Goal: Information Seeking & Learning: Learn about a topic

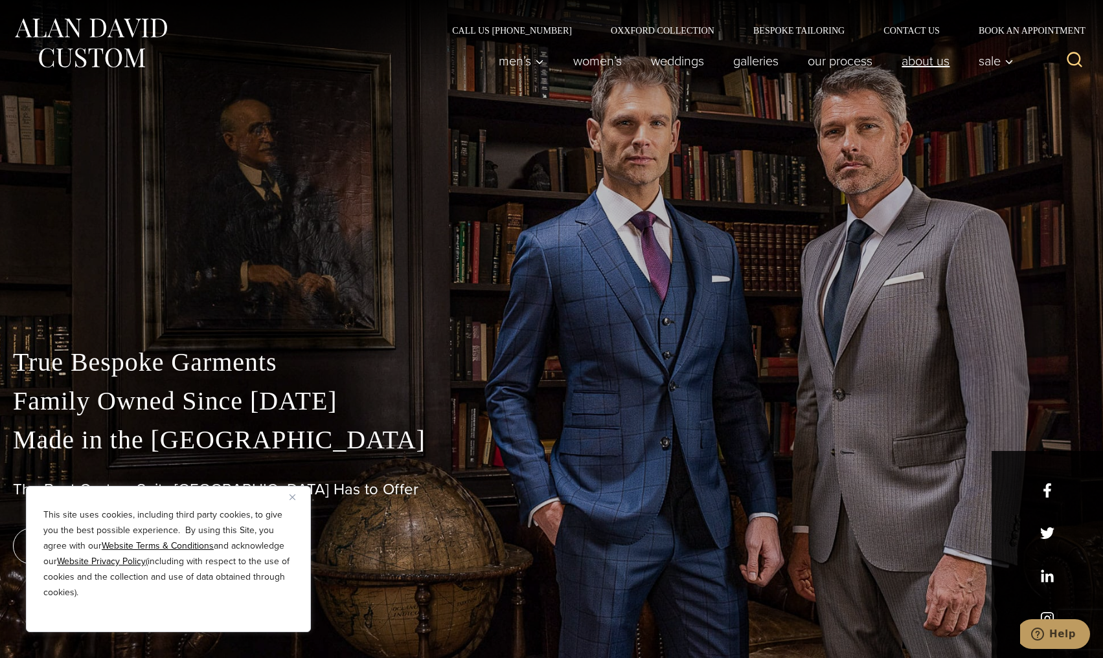
click at [925, 65] on link "About Us" at bounding box center [925, 61] width 77 height 26
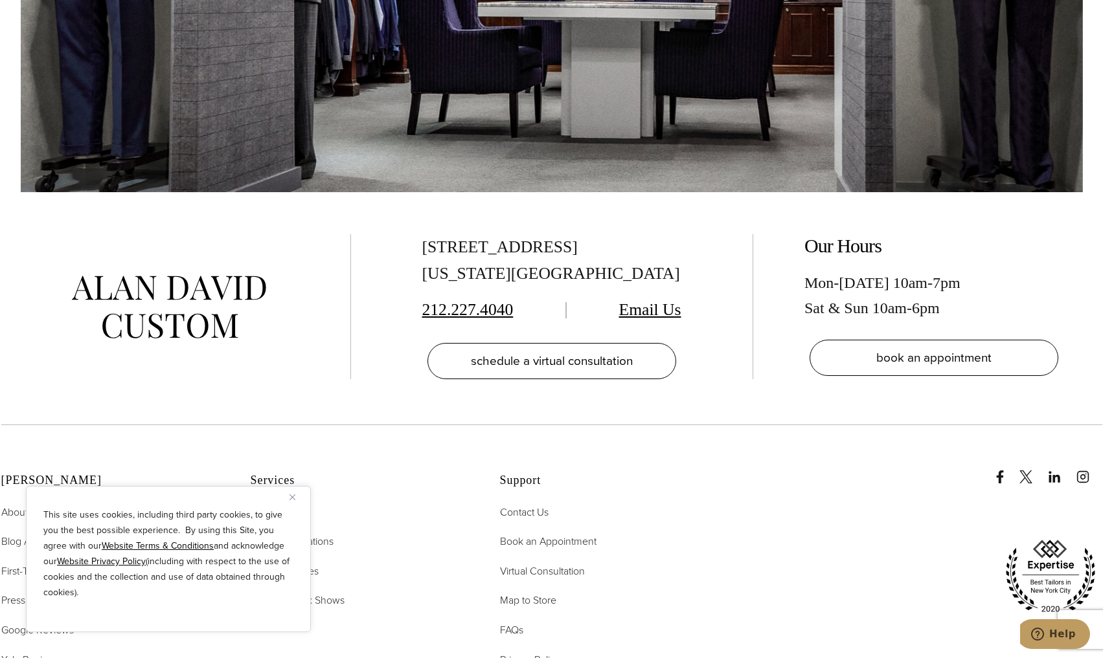
scroll to position [5827, 0]
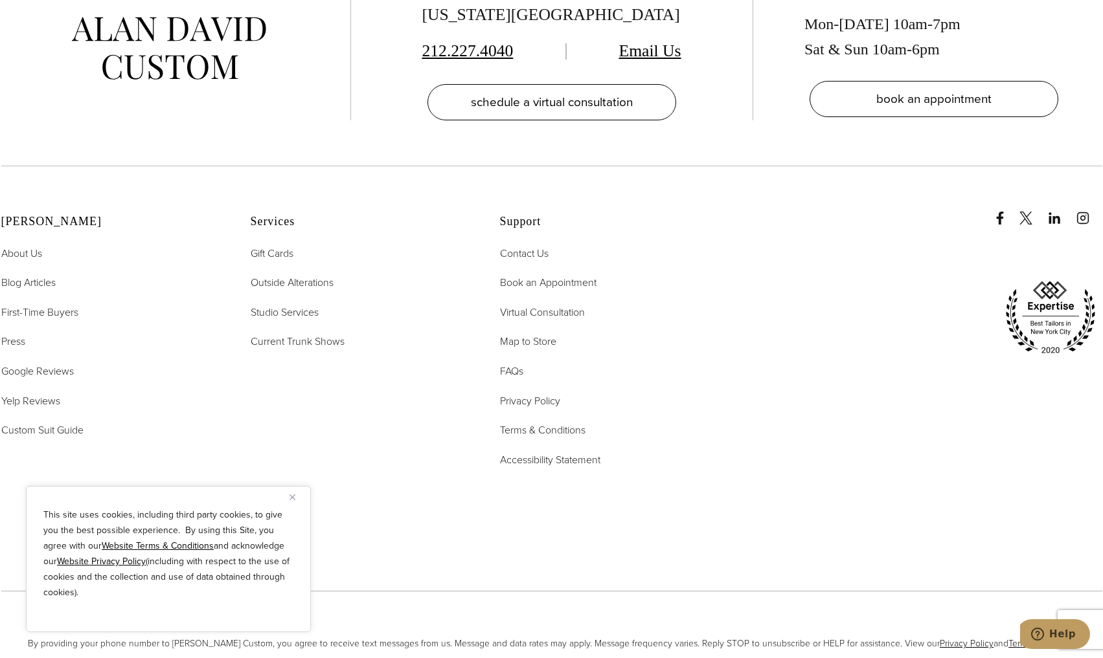
drag, startPoint x: 408, startPoint y: 408, endPoint x: 342, endPoint y: 413, distance: 65.6
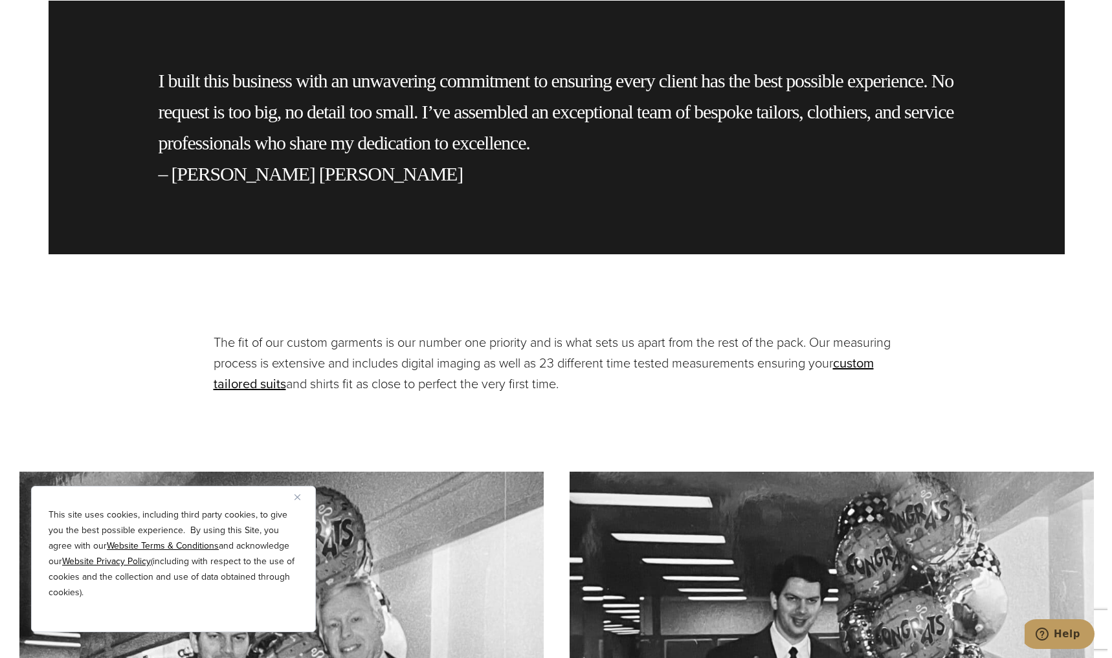
scroll to position [0, 0]
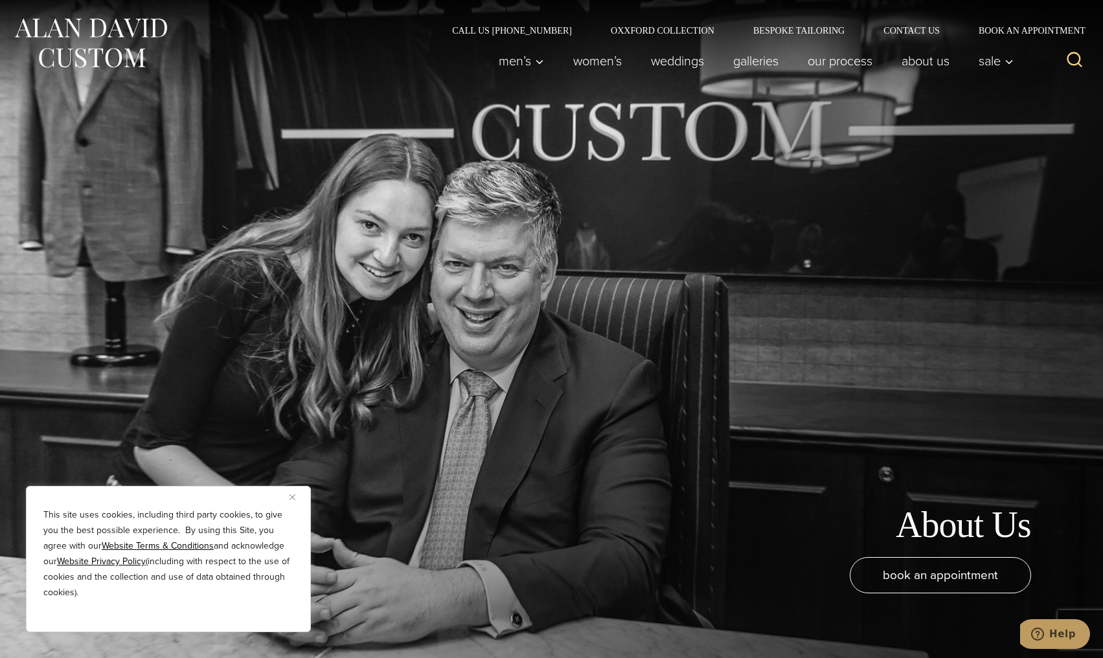
drag, startPoint x: 916, startPoint y: 486, endPoint x: 794, endPoint y: 126, distance: 380.2
click at [1069, 60] on icon "Search" at bounding box center [1074, 59] width 19 height 19
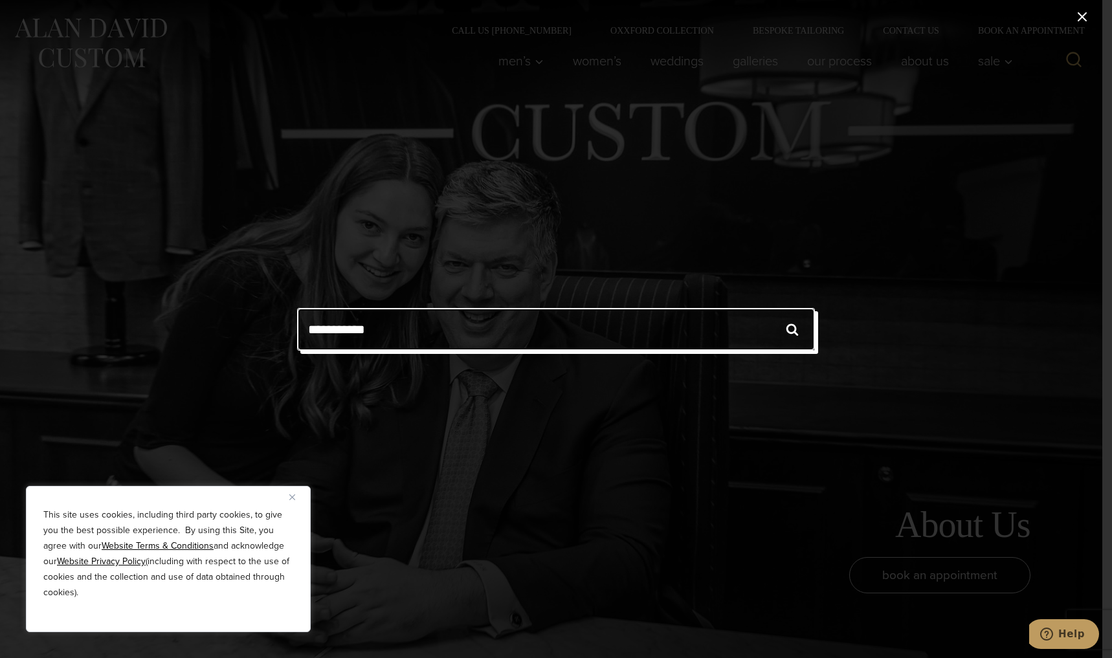
type input "**********"
click at [770, 308] on input "******" at bounding box center [792, 329] width 45 height 43
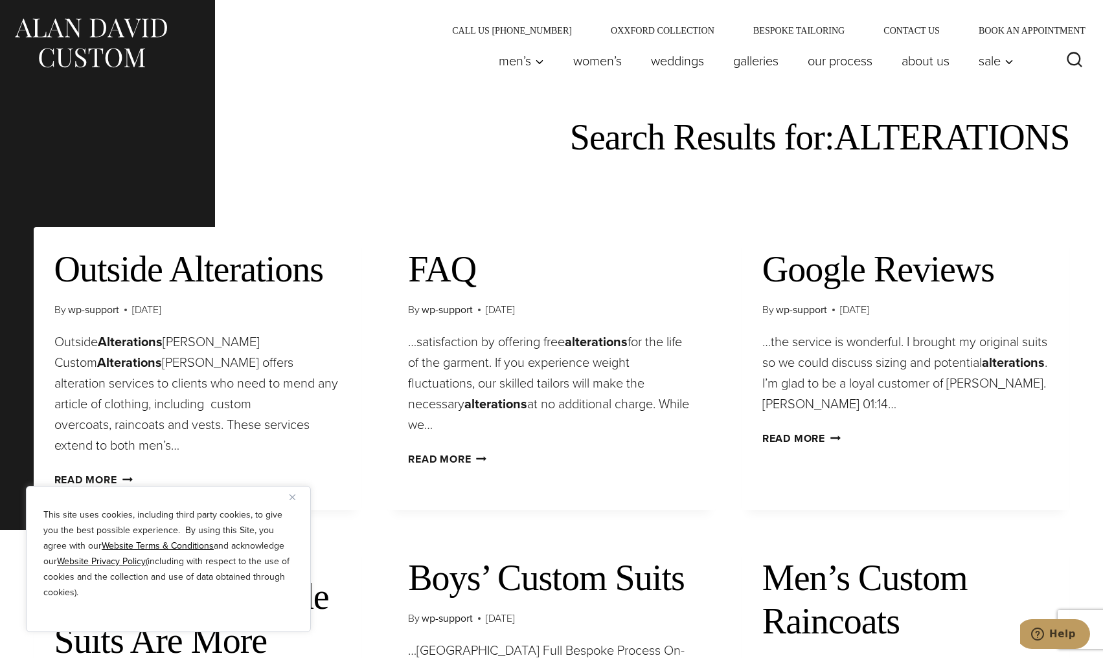
click at [286, 495] on div "This site uses cookies, including third party cookies, to give you the best pos…" at bounding box center [168, 559] width 285 height 146
click at [293, 500] on img "Close" at bounding box center [292, 498] width 6 height 6
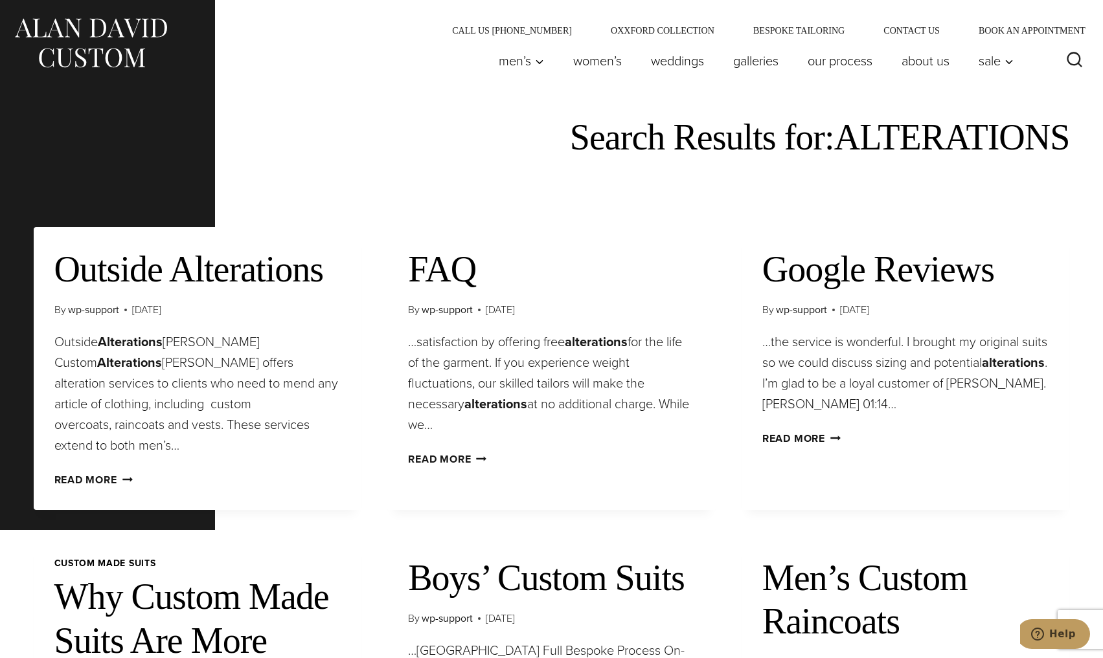
click at [265, 271] on link "Outside Alterations" at bounding box center [188, 269] width 269 height 40
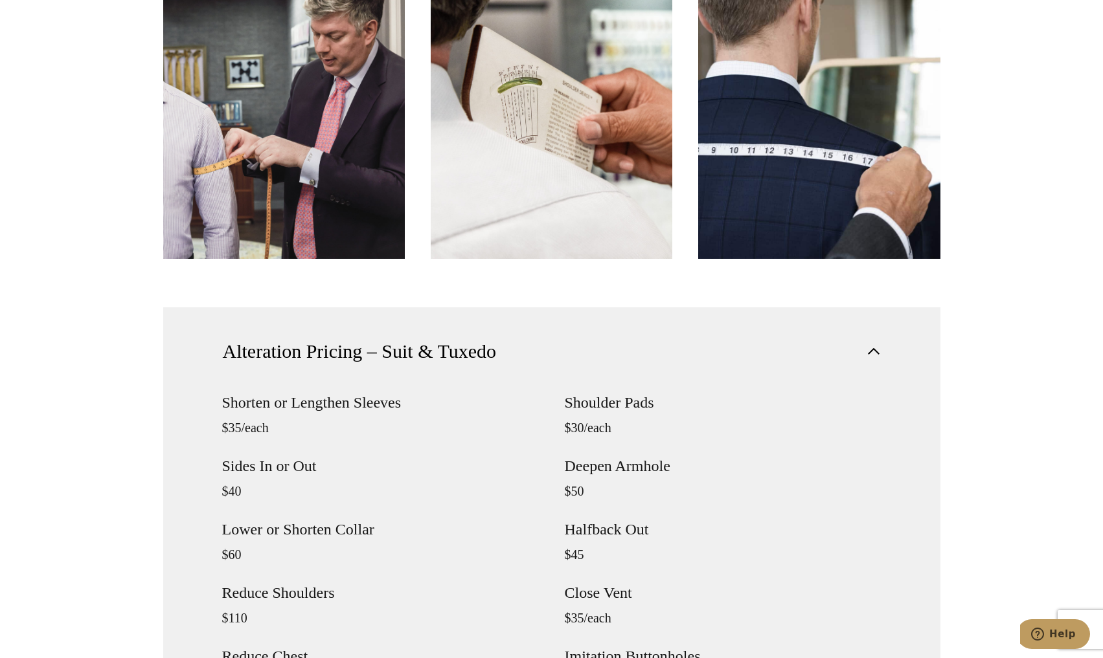
scroll to position [647, 0]
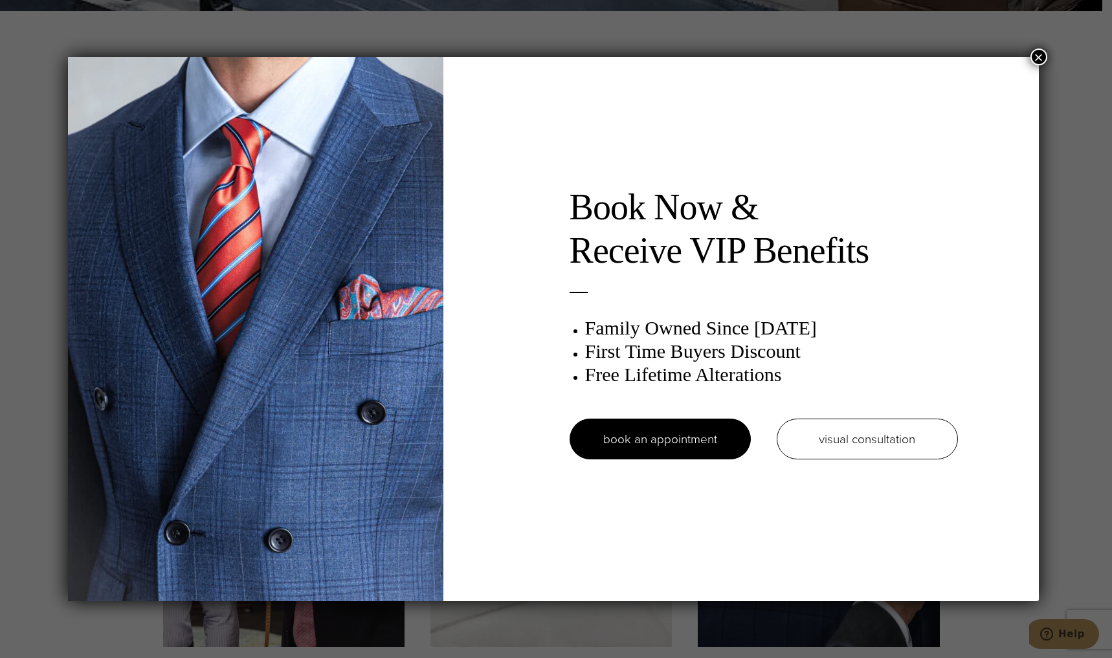
click at [1039, 62] on button "×" at bounding box center [1039, 57] width 17 height 17
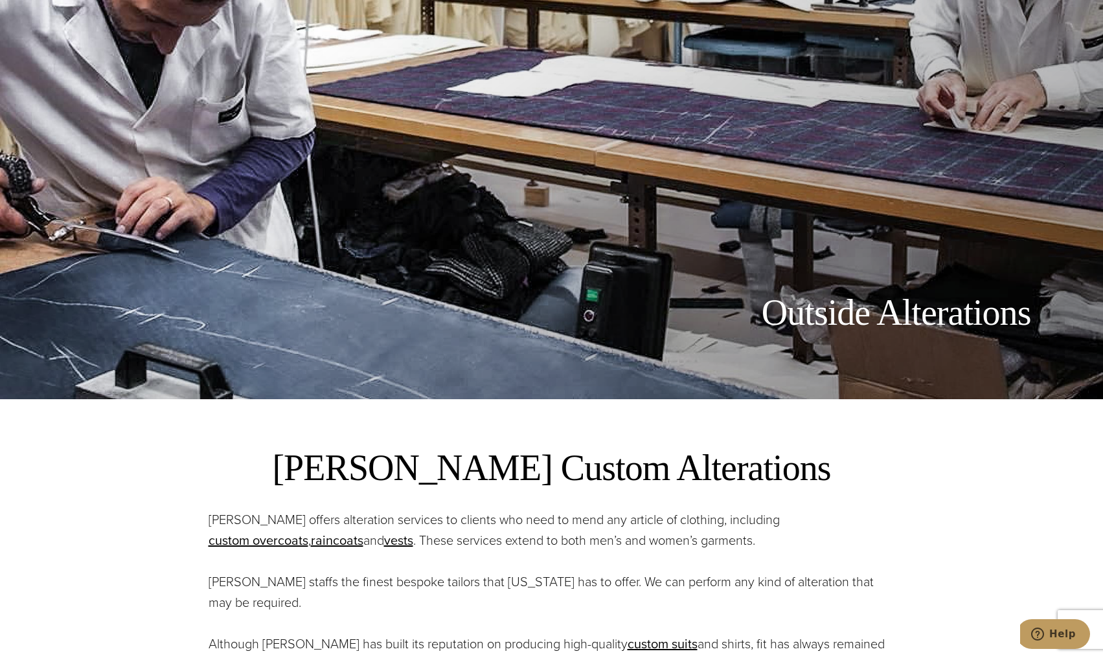
scroll to position [0, 0]
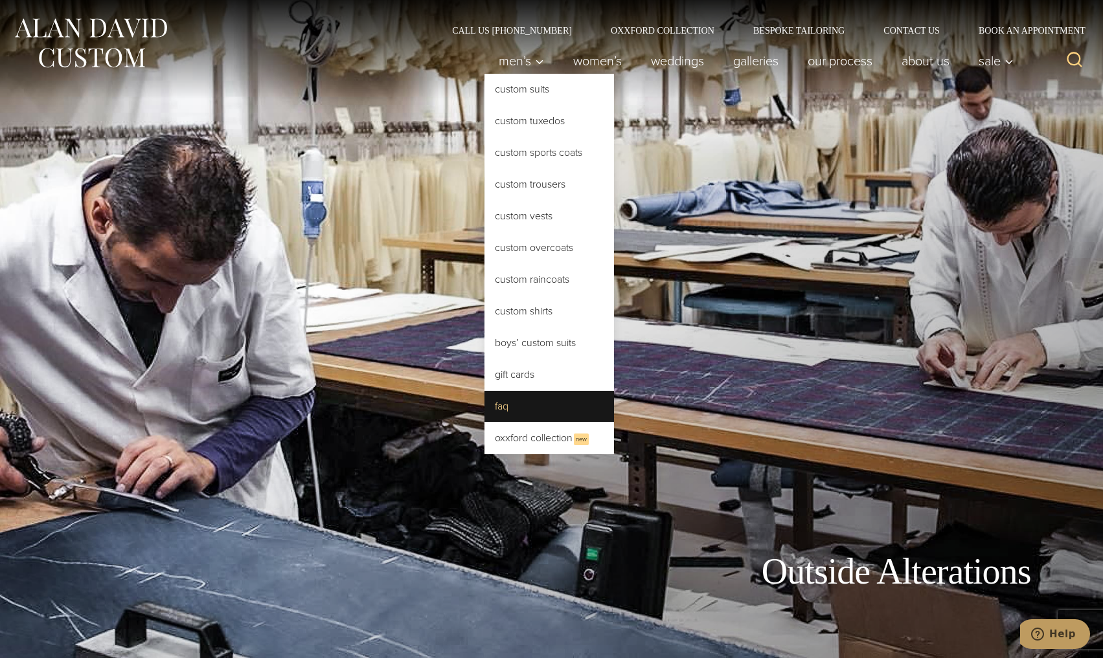
click at [516, 414] on link "FAQ" at bounding box center [548, 406] width 129 height 31
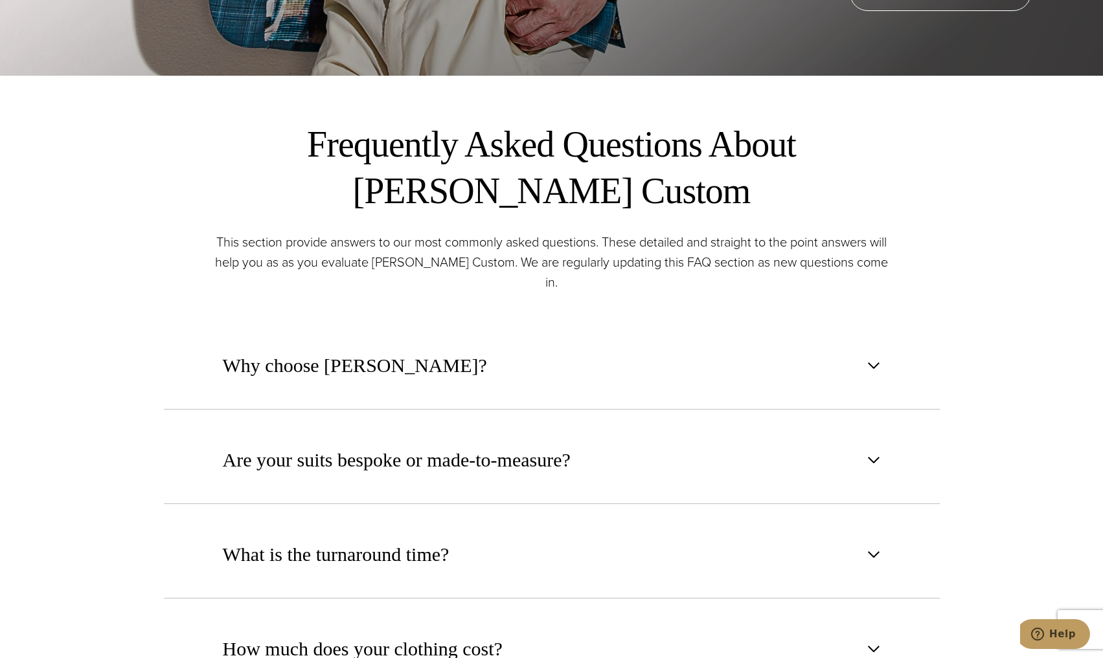
scroll to position [647, 0]
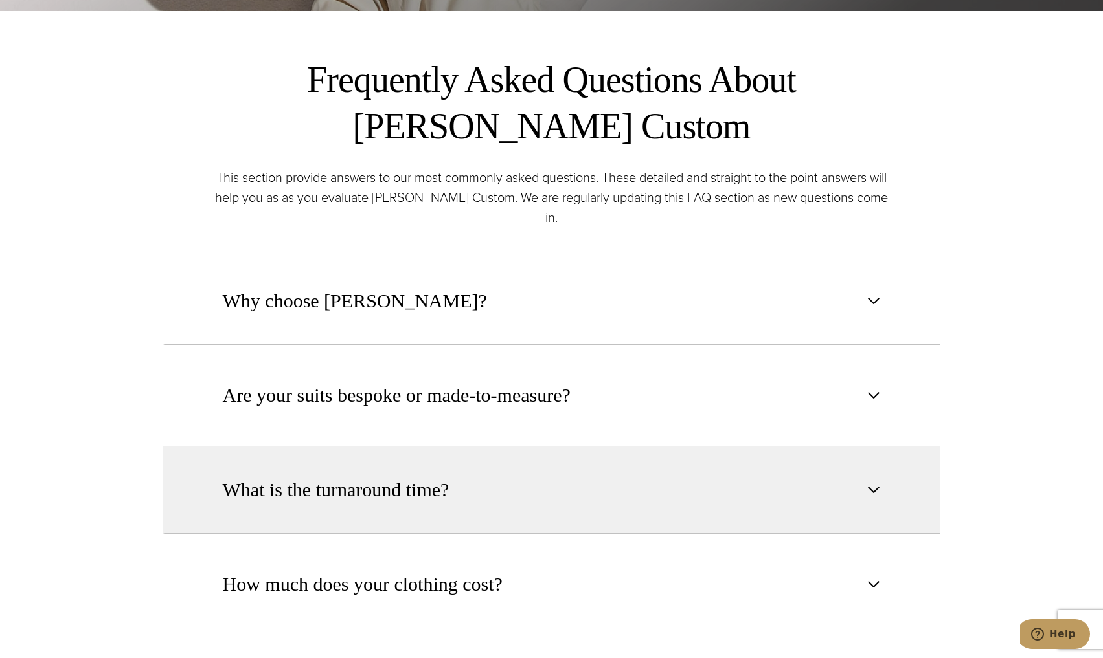
click at [482, 464] on button "What is the turnaround time?" at bounding box center [551, 490] width 777 height 88
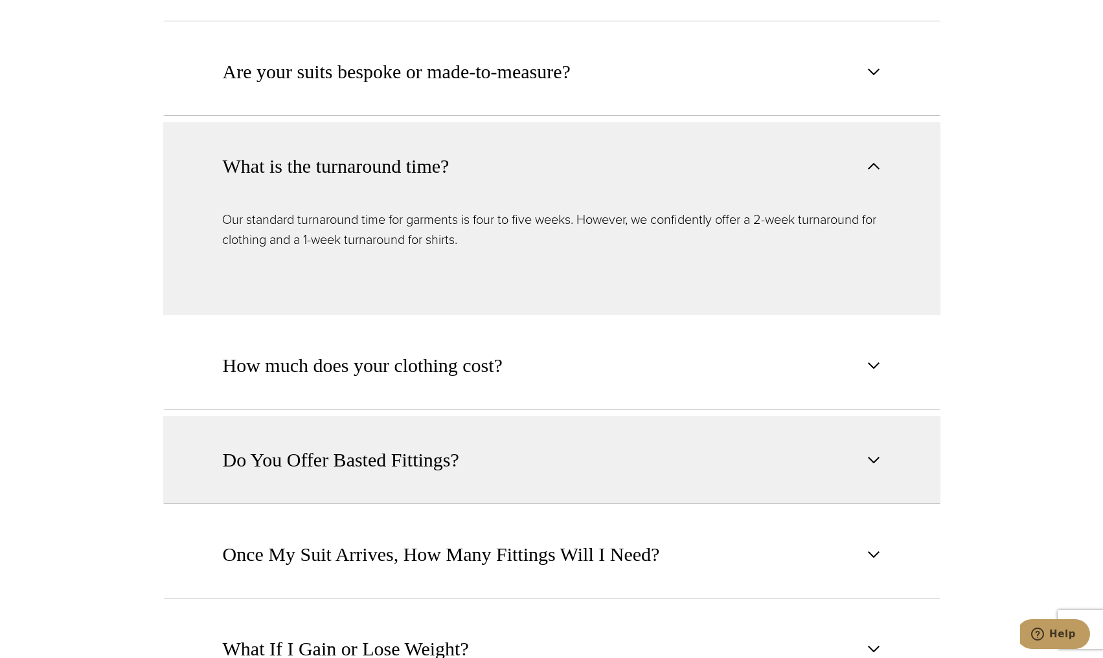
scroll to position [1036, 0]
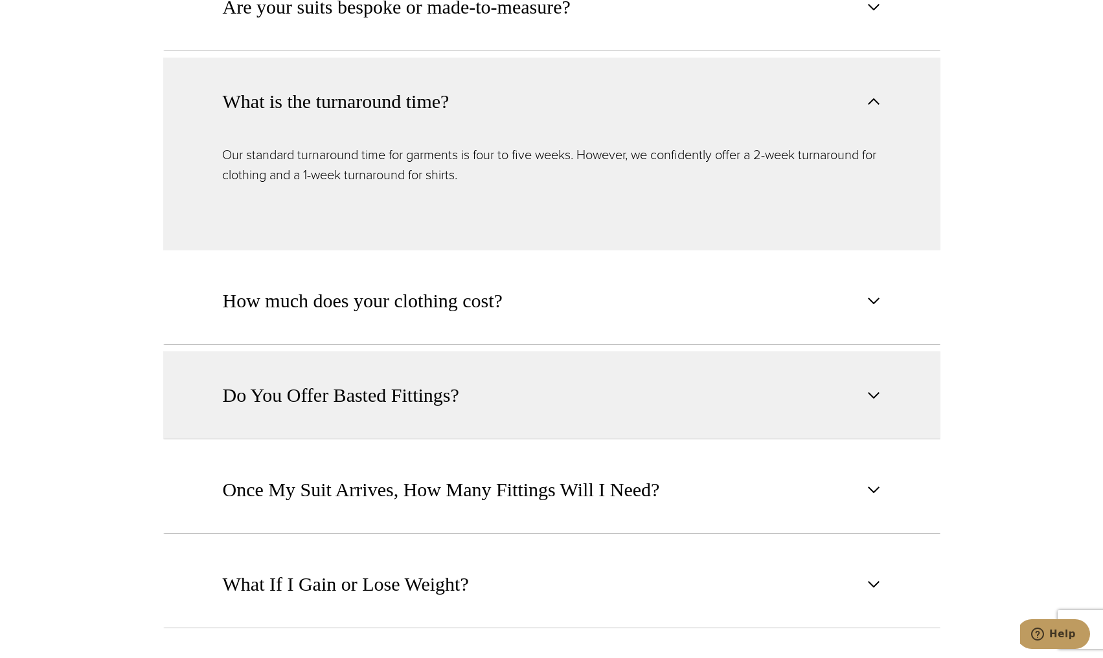
click at [216, 372] on button "Do You Offer Basted Fittings?" at bounding box center [551, 396] width 777 height 88
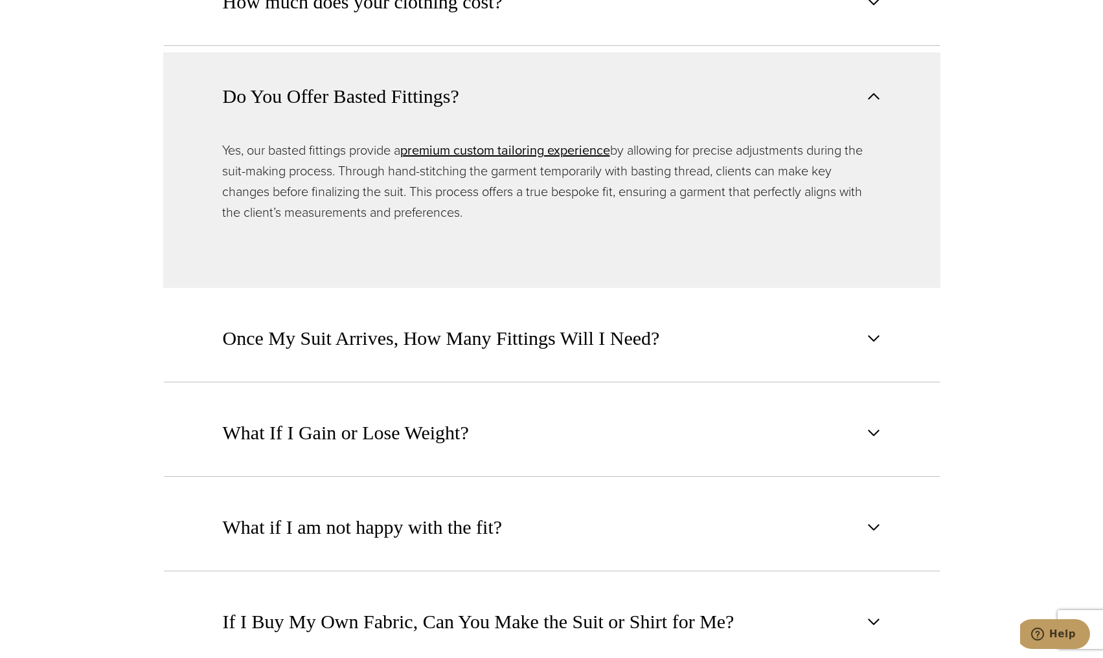
scroll to position [1295, 0]
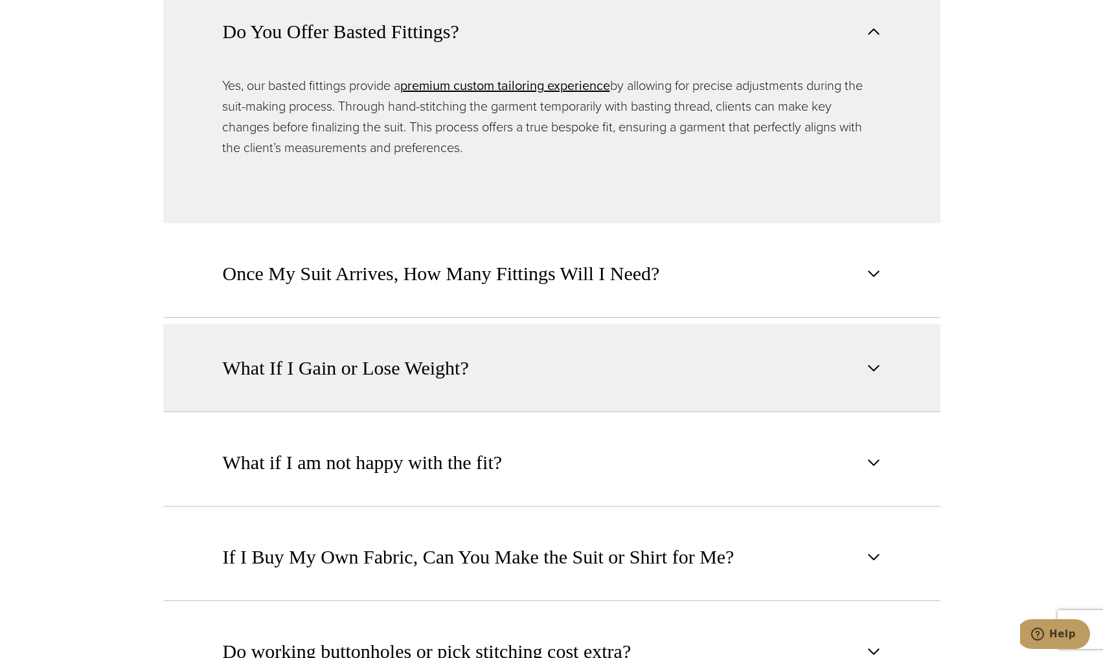
click at [278, 359] on span "What If I Gain or Lose Weight?" at bounding box center [346, 368] width 246 height 28
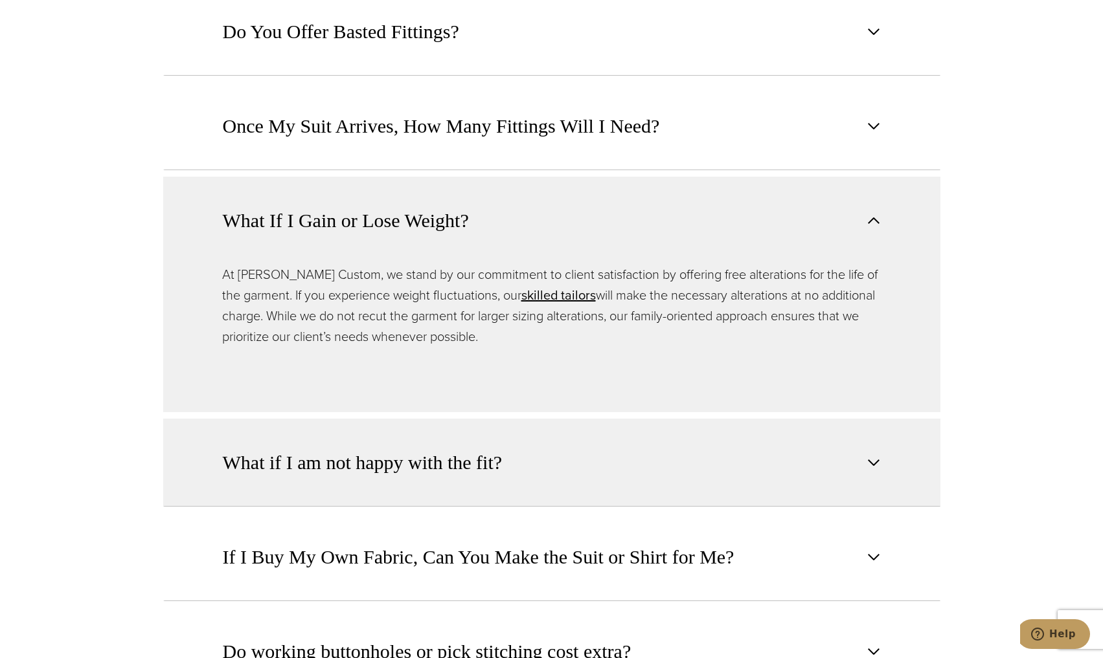
click at [528, 451] on button "What if I am not happy with the fit?" at bounding box center [551, 463] width 777 height 88
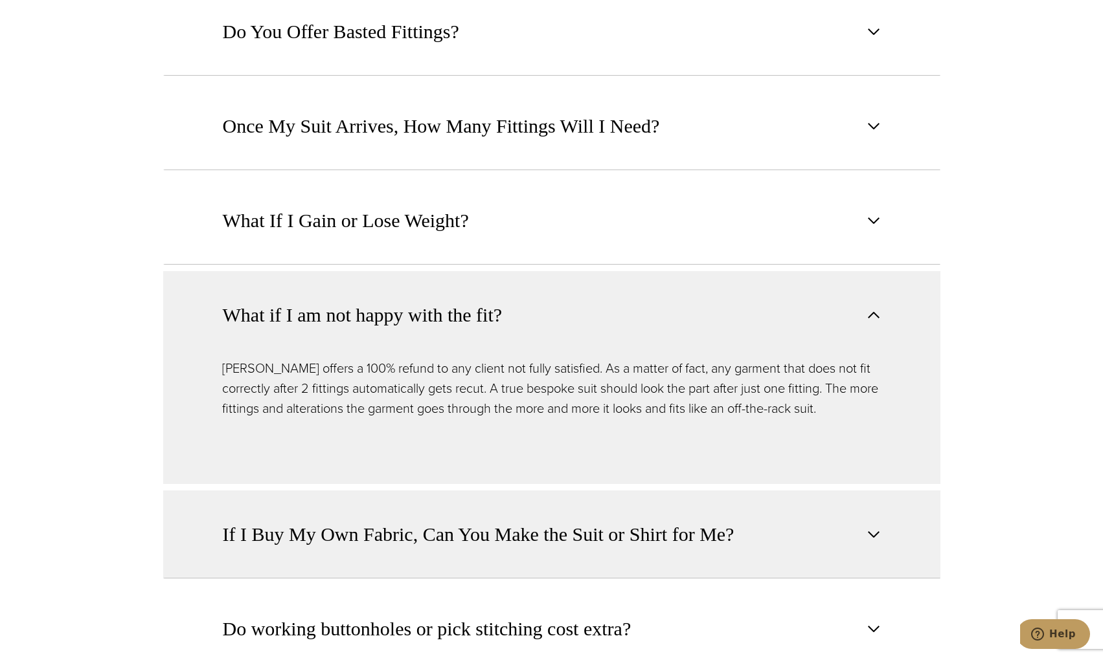
click at [524, 533] on button "If I Buy My Own Fabric, Can You Make the Suit or Shirt for Me?" at bounding box center [551, 535] width 777 height 88
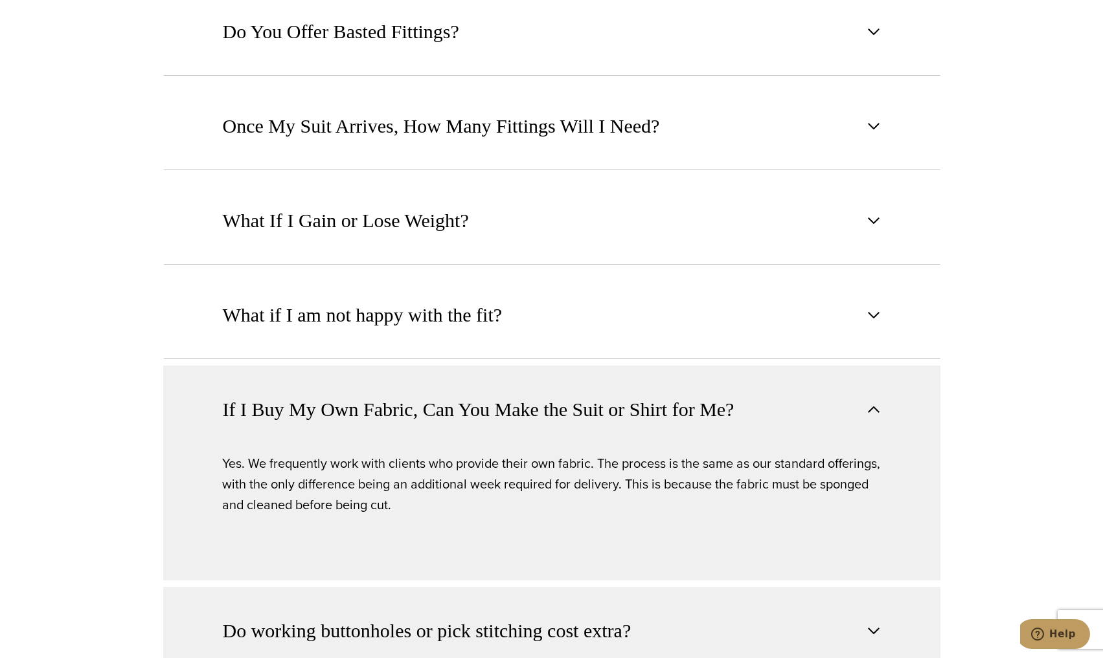
scroll to position [1489, 0]
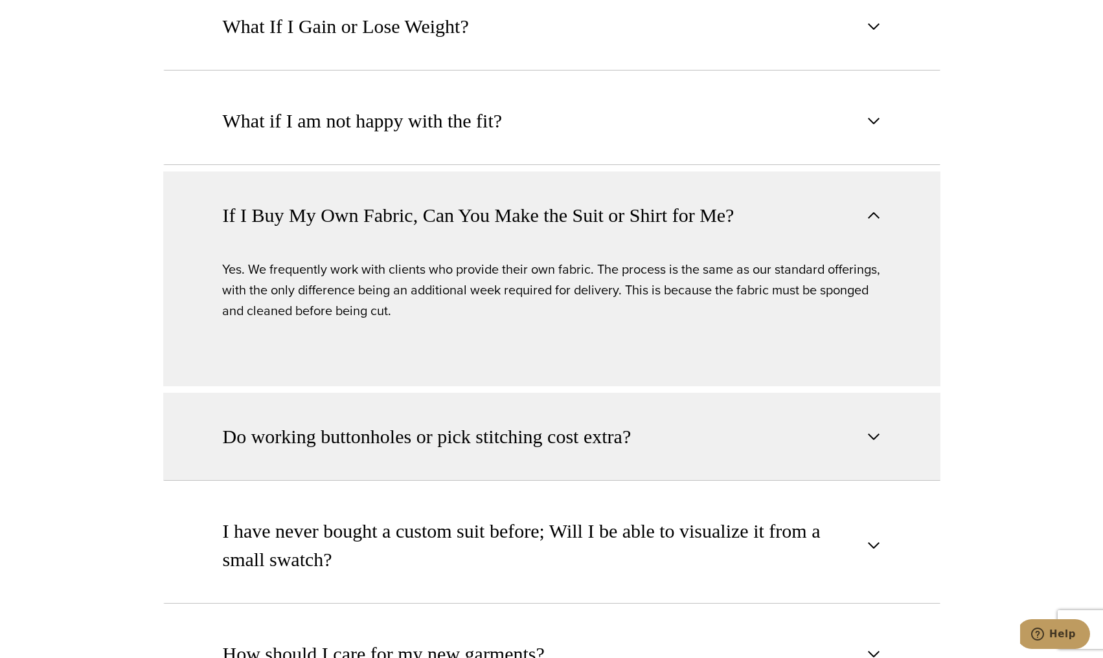
click at [297, 431] on span "Do working buttonholes or pick stitching cost extra?" at bounding box center [427, 437] width 409 height 28
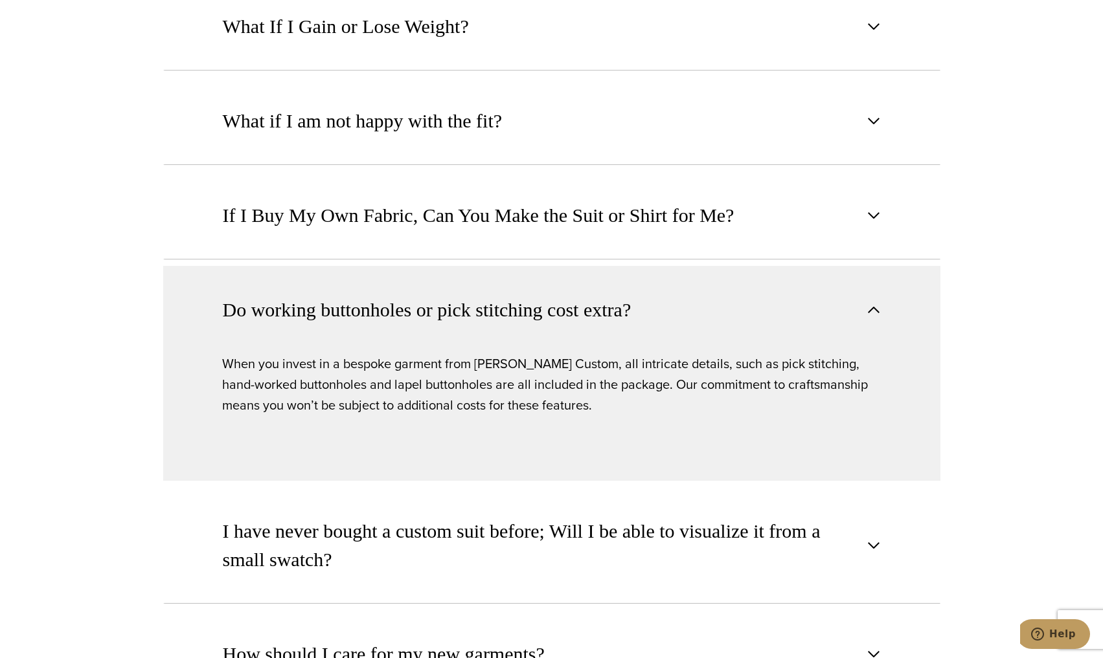
scroll to position [1618, 0]
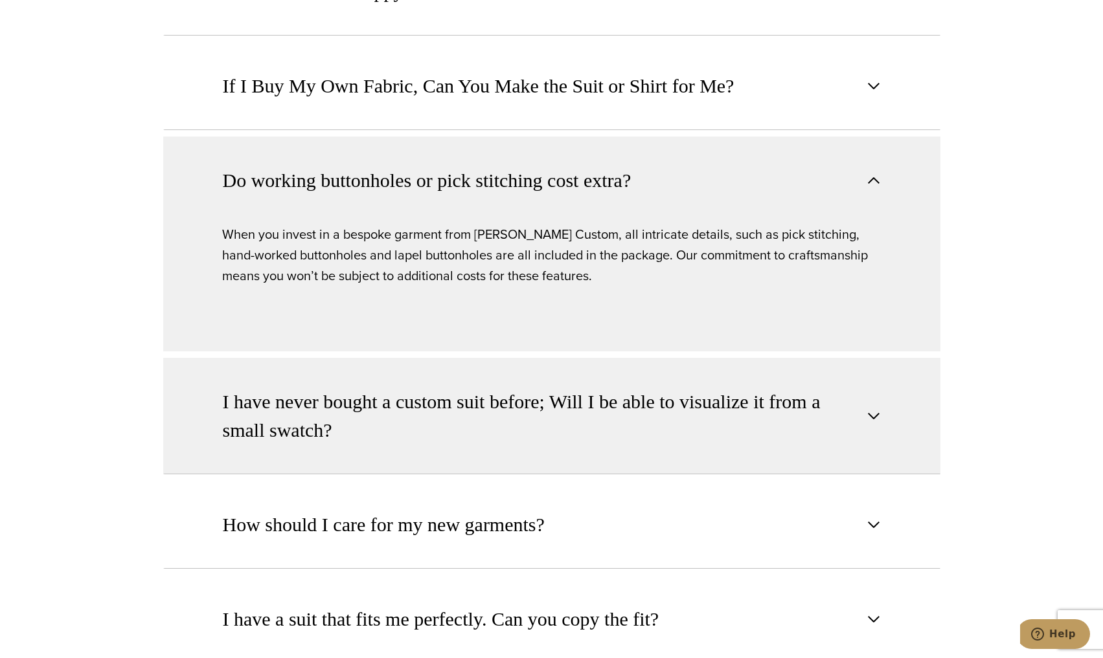
click at [295, 388] on span "I have never bought a custom suit before; Will I be able to visualize it from a…" at bounding box center [541, 416] width 636 height 57
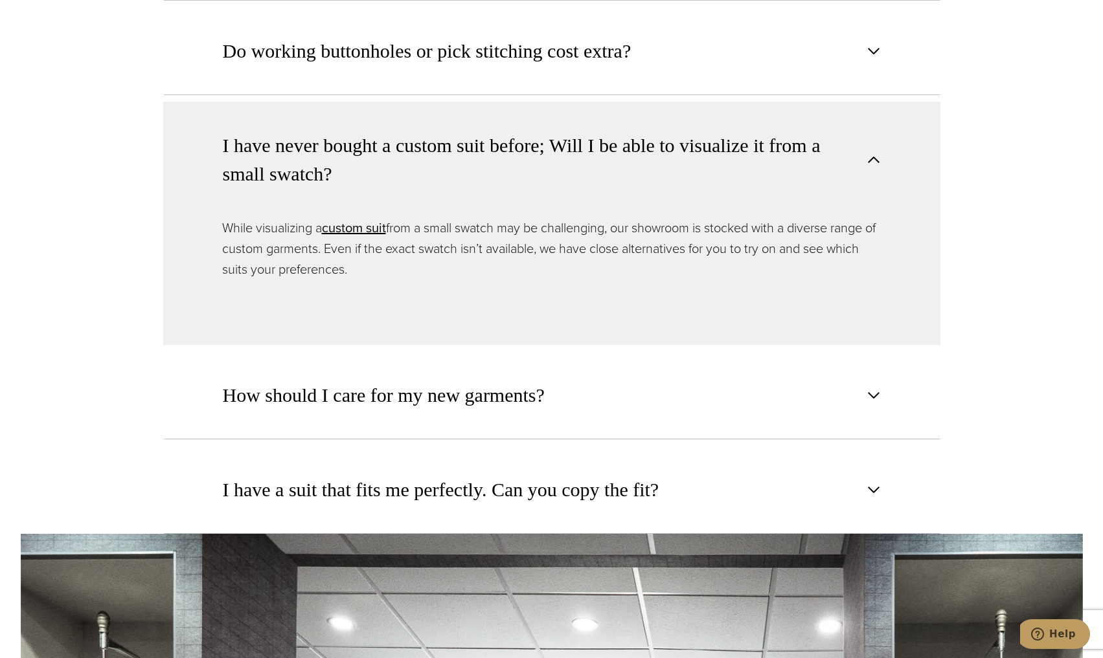
scroll to position [1813, 0]
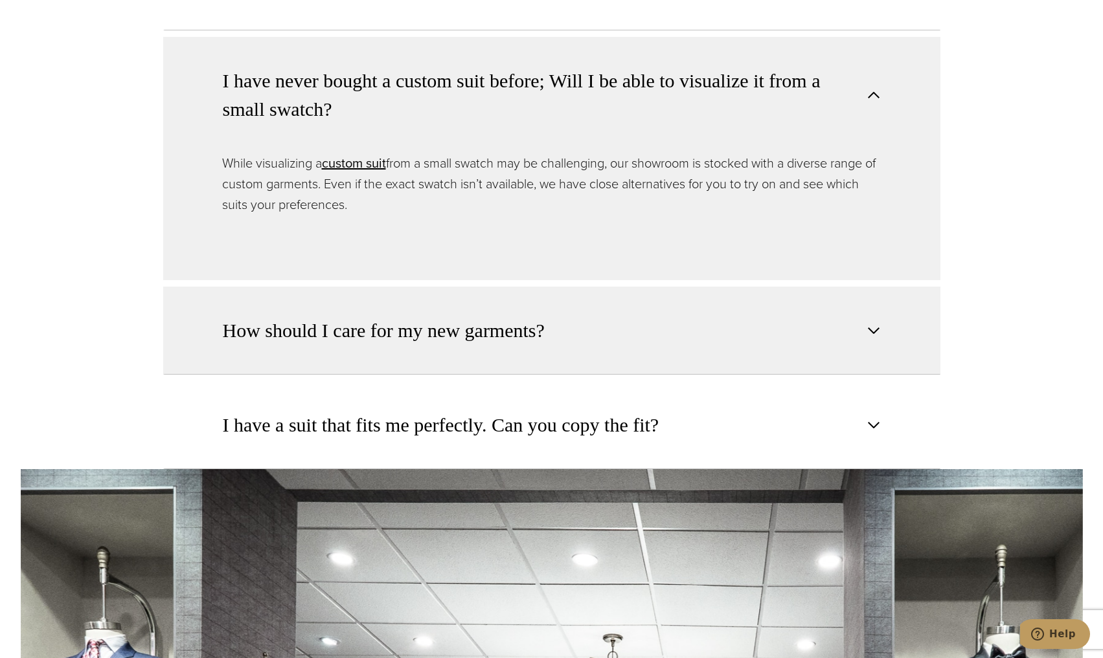
click at [359, 317] on span "How should I care for my new garments?" at bounding box center [384, 331] width 322 height 28
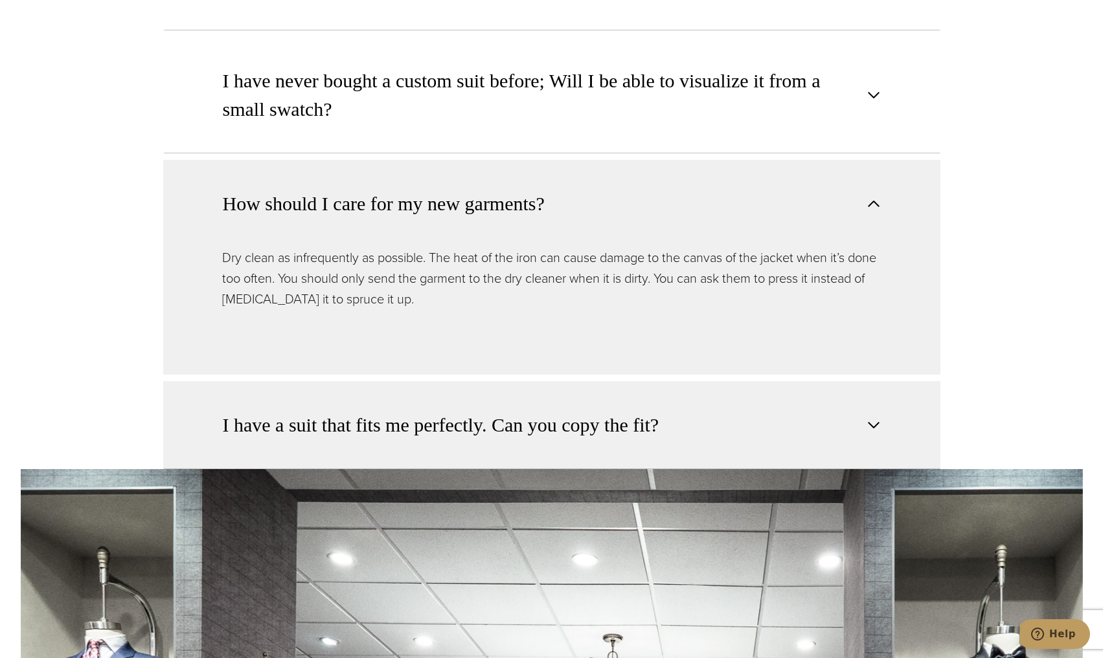
click at [398, 389] on button "I have a suit that fits me perfectly. Can you copy the fit?" at bounding box center [551, 425] width 777 height 88
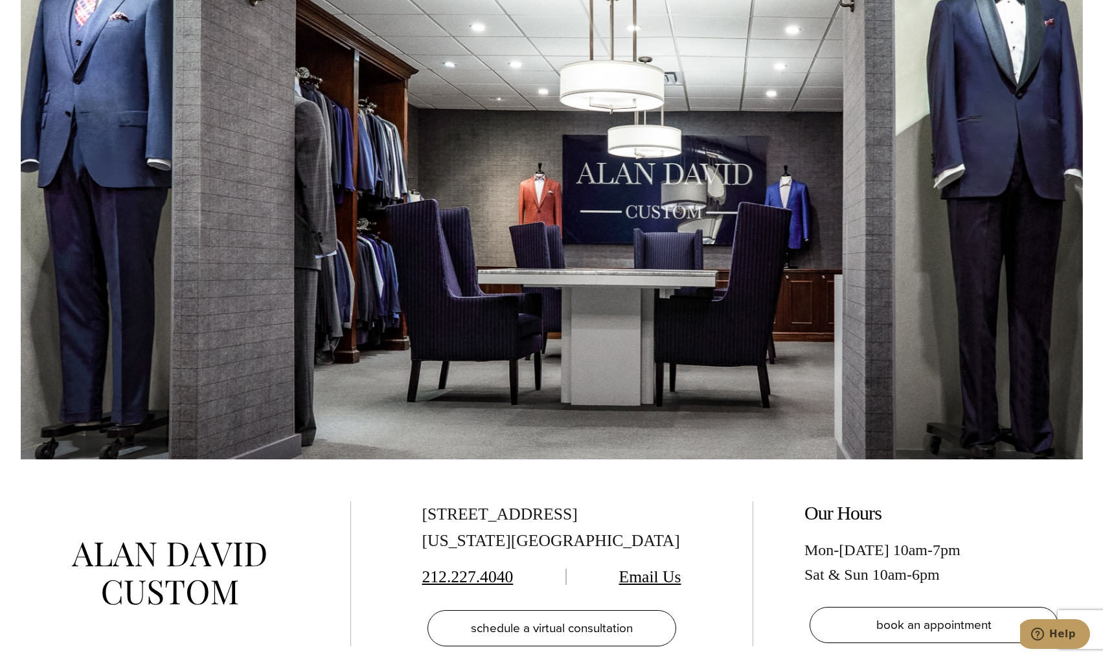
scroll to position [2654, 0]
